Goal: Task Accomplishment & Management: Use online tool/utility

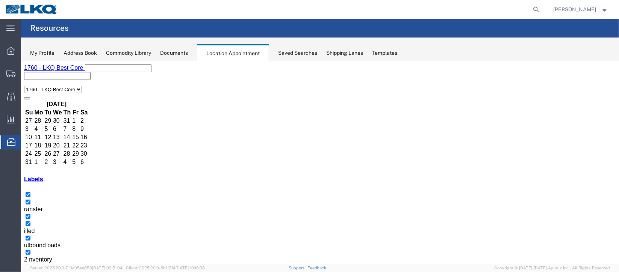
scroll to position [289, 0]
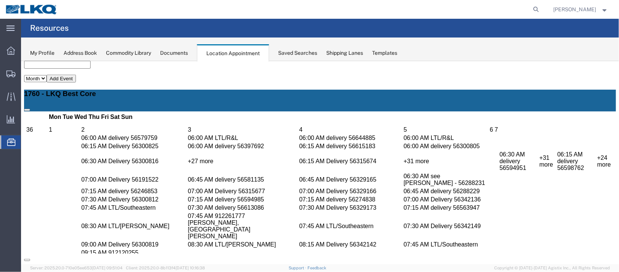
select select "1"
select select "24"
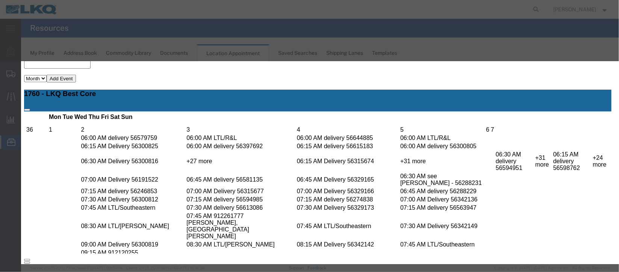
scroll to position [92, 0]
type input "de"
select select "40"
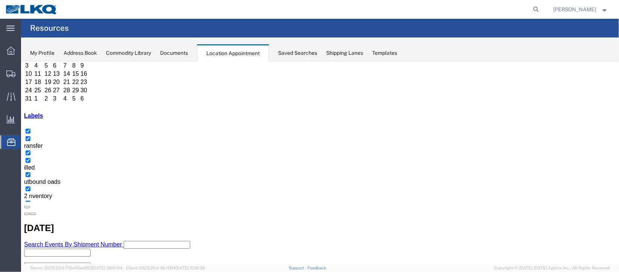
scroll to position [64, 0]
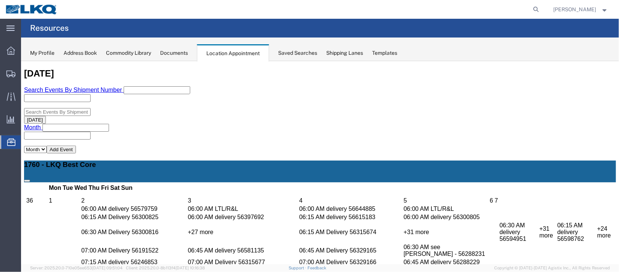
scroll to position [233, 0]
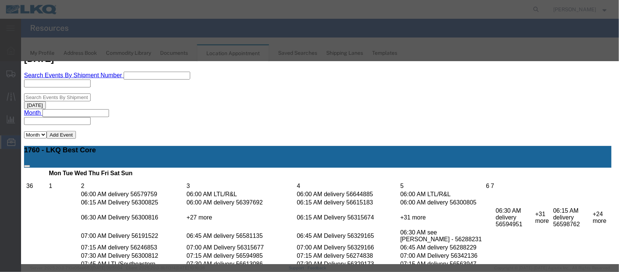
scroll to position [92, 0]
drag, startPoint x: 376, startPoint y: 148, endPoint x: 370, endPoint y: 148, distance: 6.0
type input "de"
select select "40"
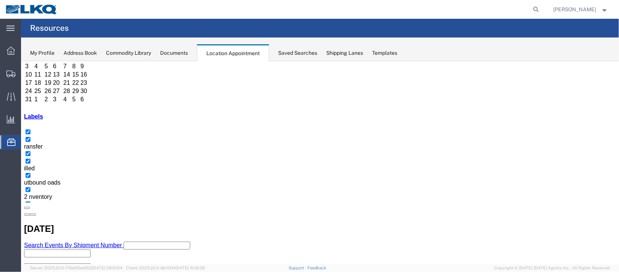
scroll to position [64, 0]
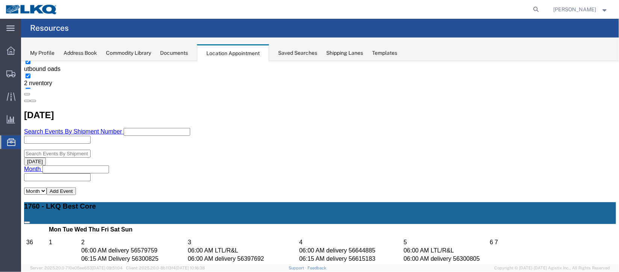
scroll to position [289, 0]
